Goal: Information Seeking & Learning: Learn about a topic

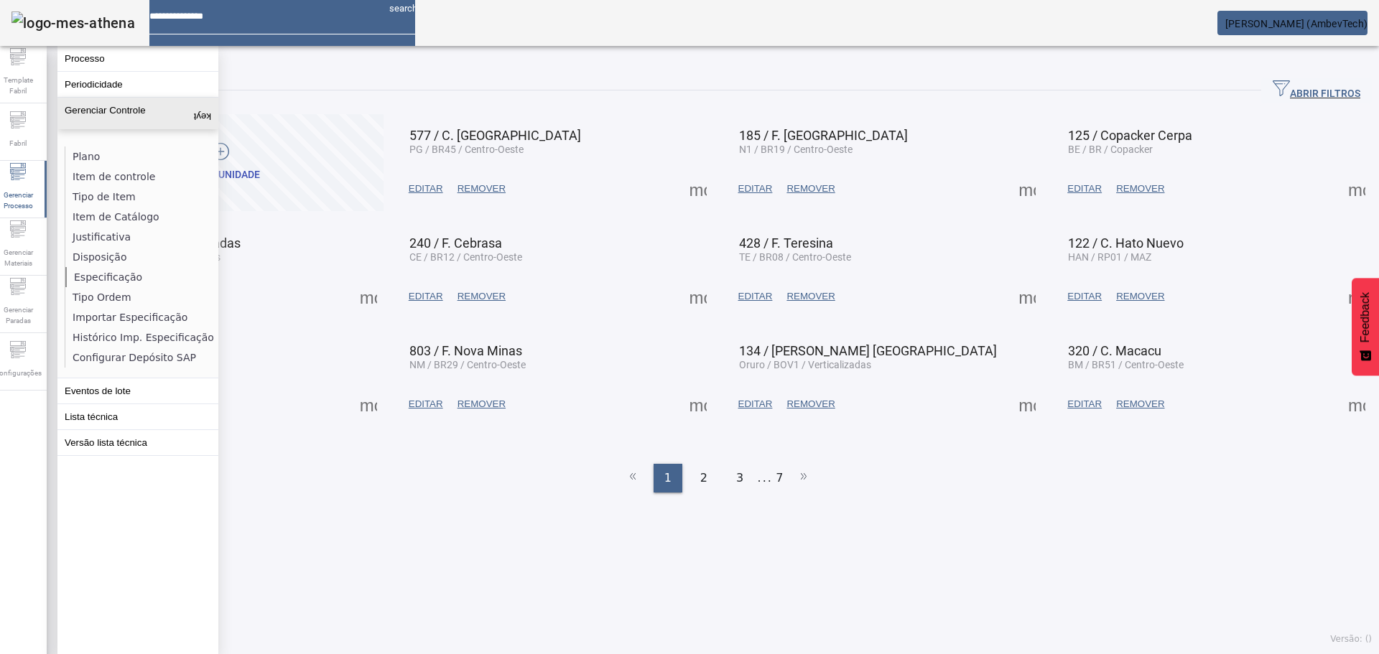
click at [106, 273] on li "Especificação" at bounding box center [141, 277] width 152 height 20
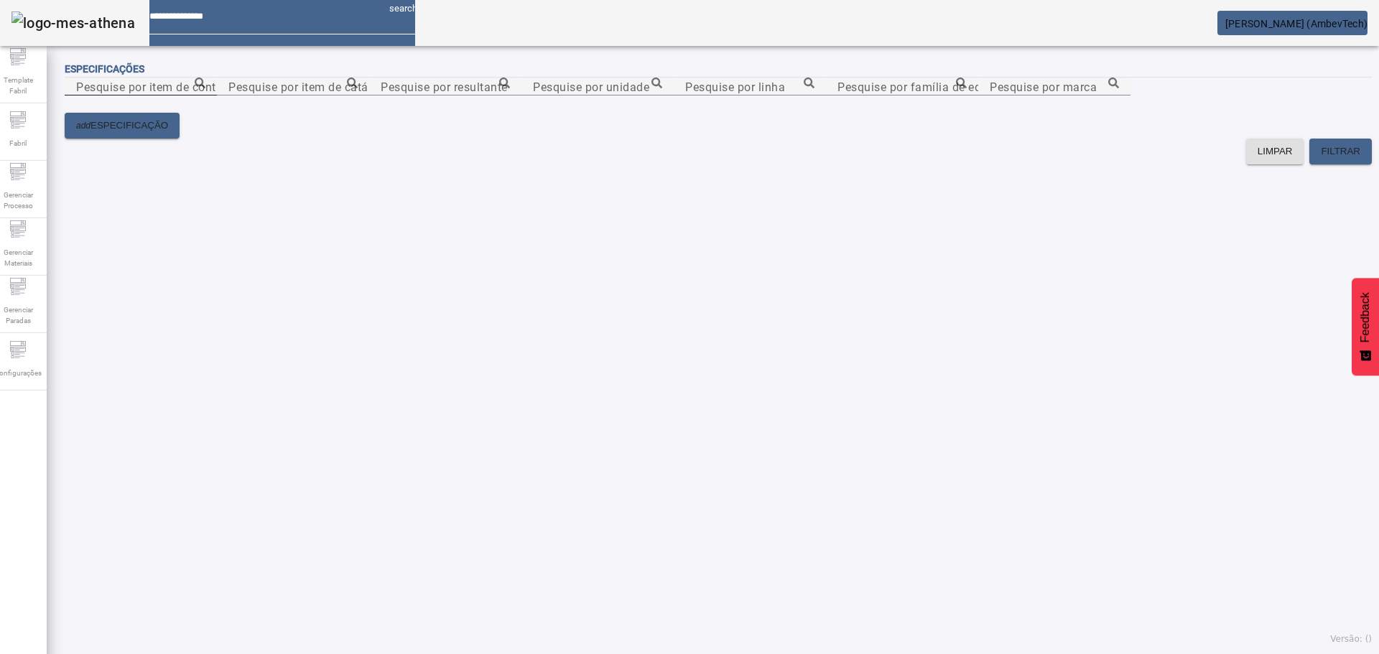
click at [186, 93] on mat-label "Pesquise por item de controle" at bounding box center [156, 87] width 160 height 14
click at [186, 96] on input "Pesquise por item de controle" at bounding box center [140, 86] width 129 height 17
paste input "**********"
click at [205, 88] on icon at bounding box center [200, 83] width 11 height 11
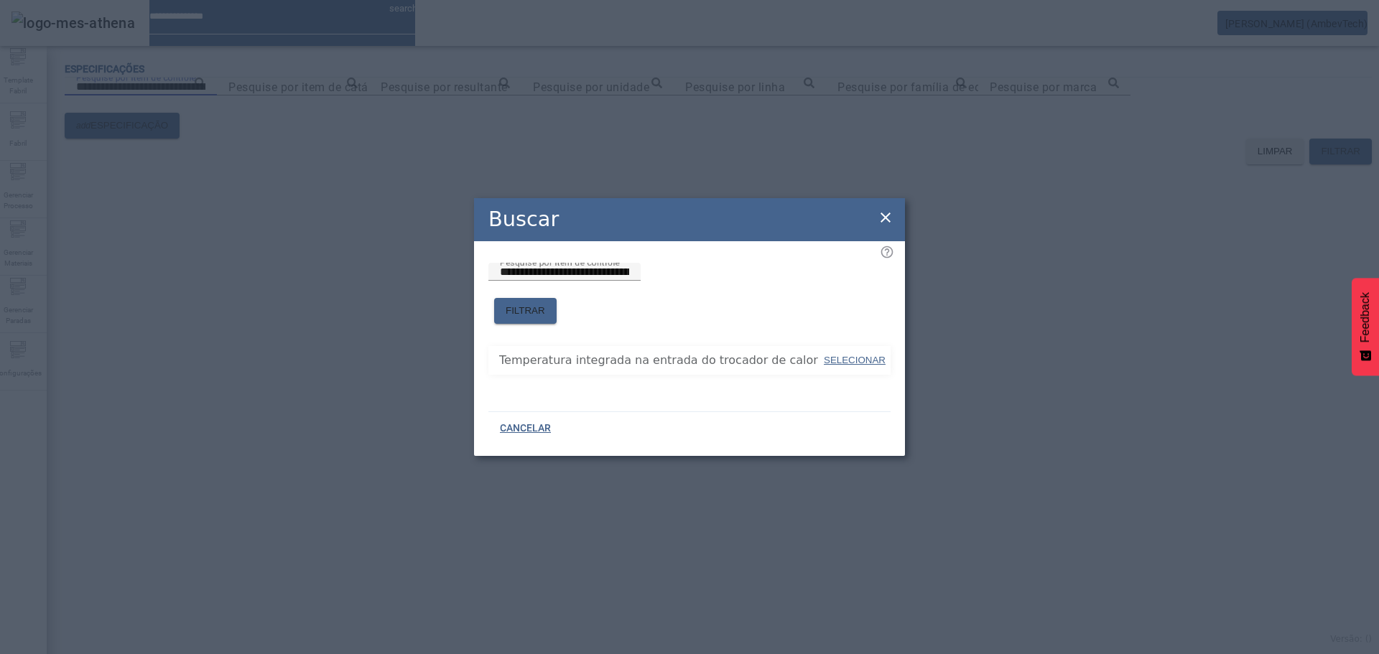
click at [879, 355] on span "SELECIONAR" at bounding box center [855, 360] width 62 height 11
type input "**********"
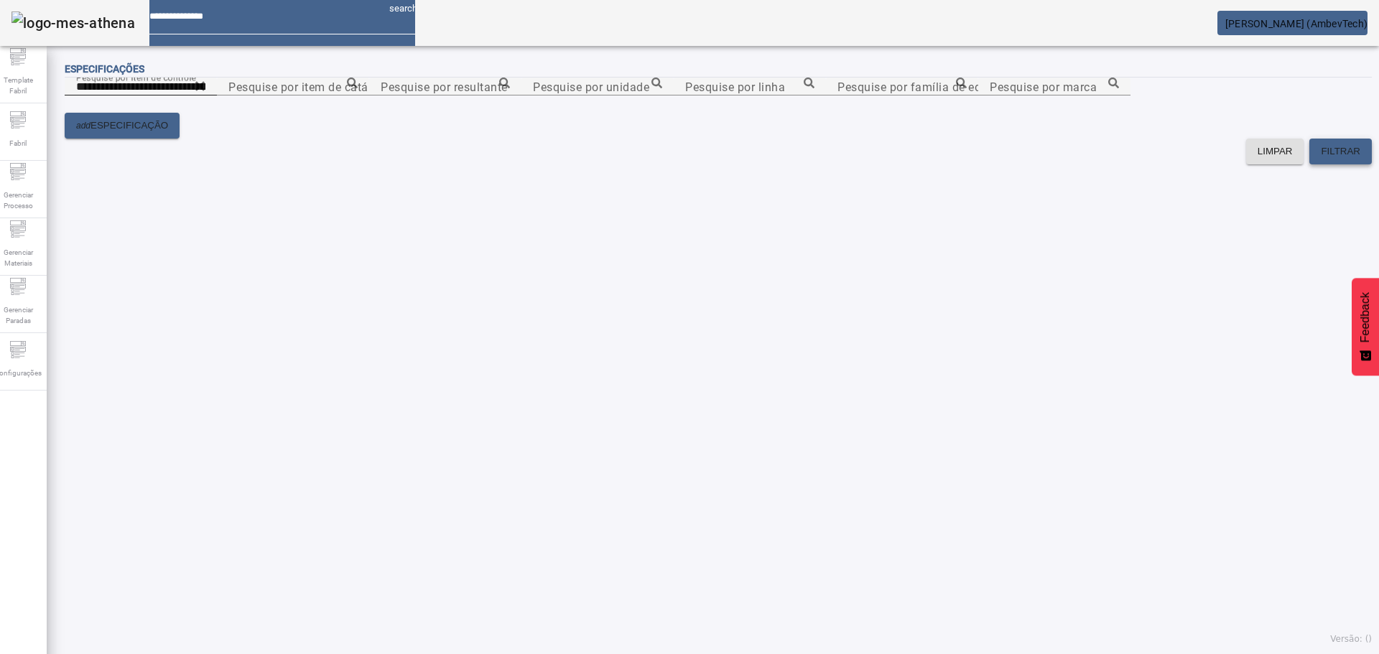
click at [1309, 169] on span at bounding box center [1340, 151] width 62 height 34
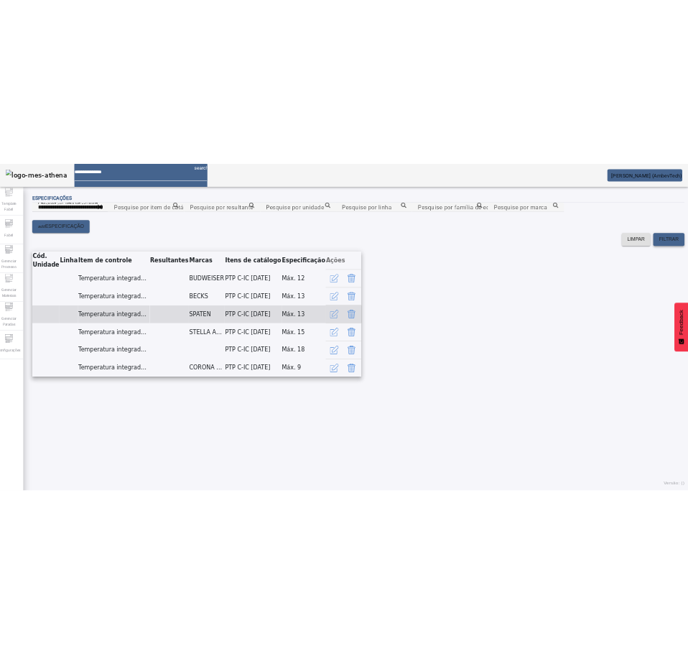
scroll to position [283, 0]
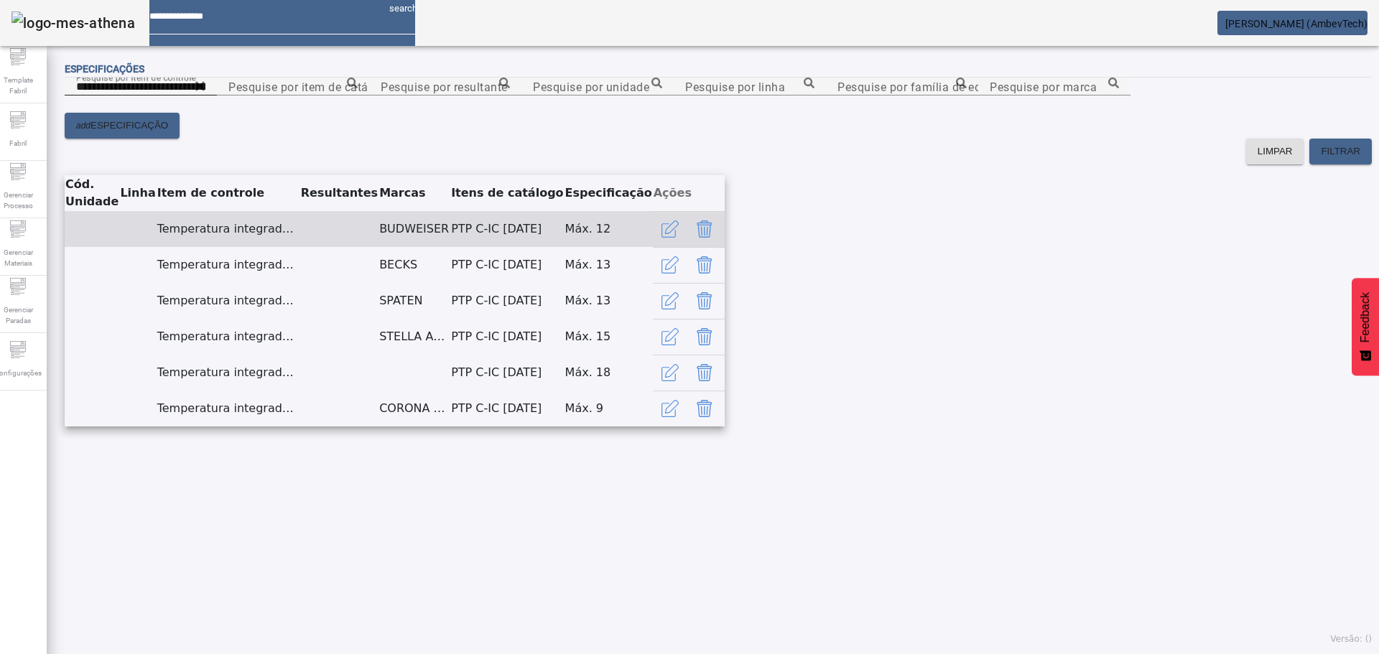
click at [450, 211] on td "BUDWEISER" at bounding box center [415, 229] width 72 height 36
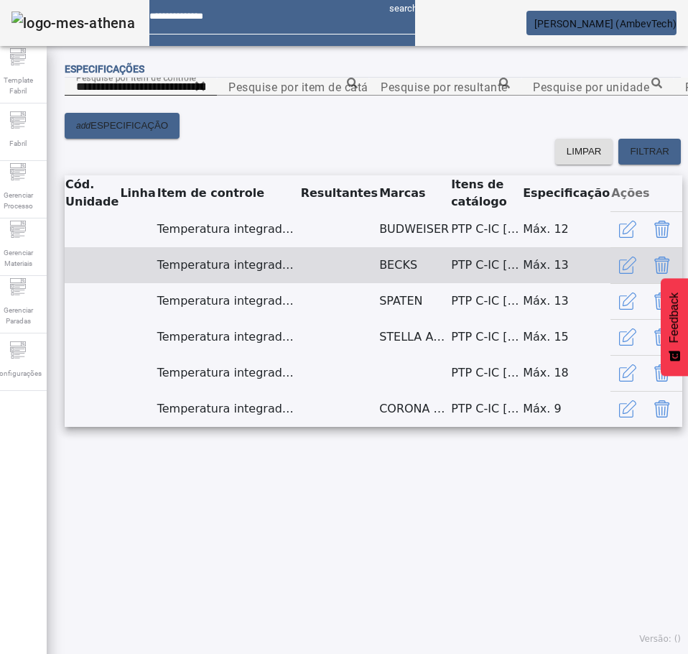
click at [379, 247] on td "BECKS" at bounding box center [415, 265] width 72 height 36
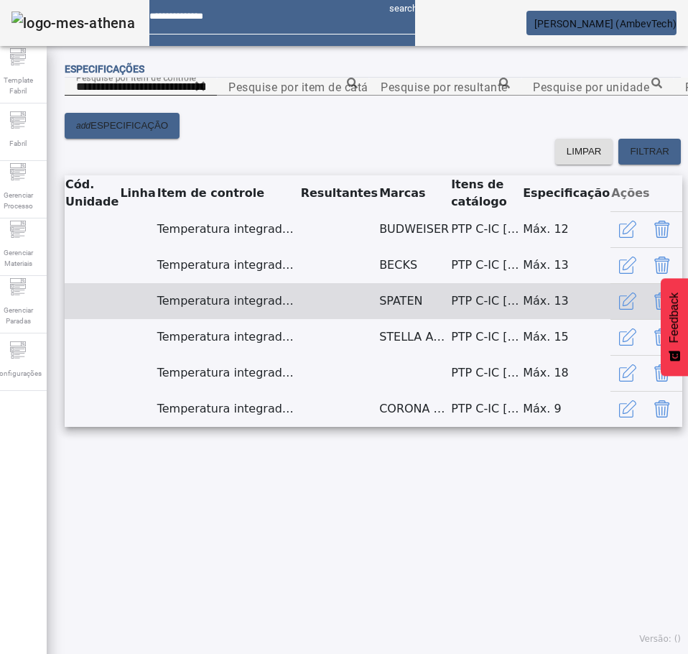
click at [379, 317] on td "SPATEN" at bounding box center [415, 301] width 72 height 36
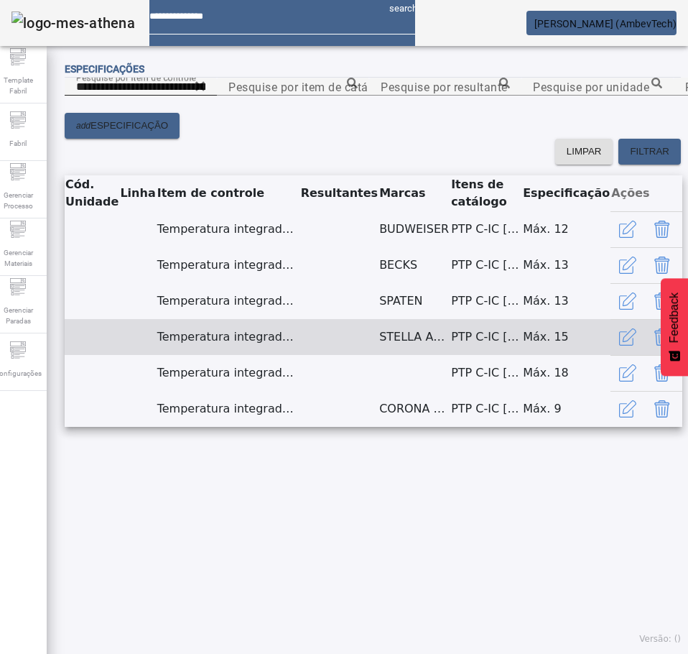
click at [390, 355] on td "STELLA ARTOIS PURO MALTE" at bounding box center [415, 337] width 72 height 36
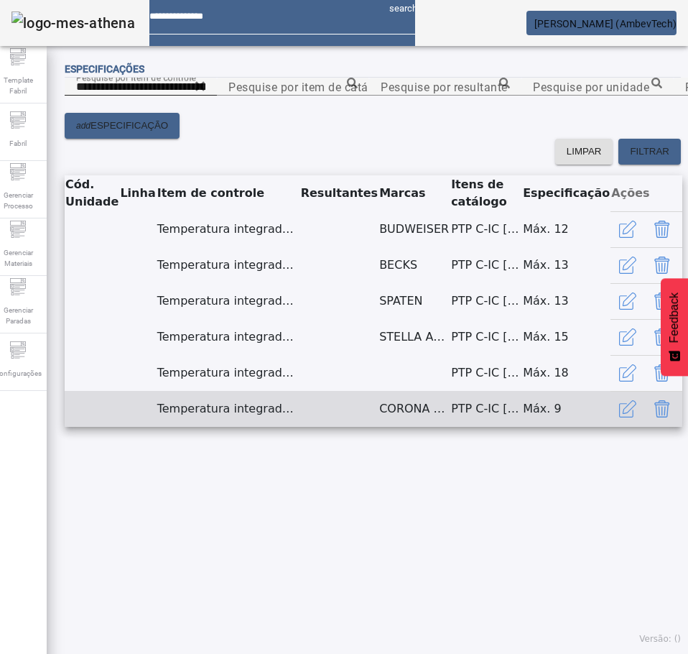
click at [379, 427] on td "CORONA EXTRA" at bounding box center [415, 409] width 72 height 36
